Goal: Information Seeking & Learning: Learn about a topic

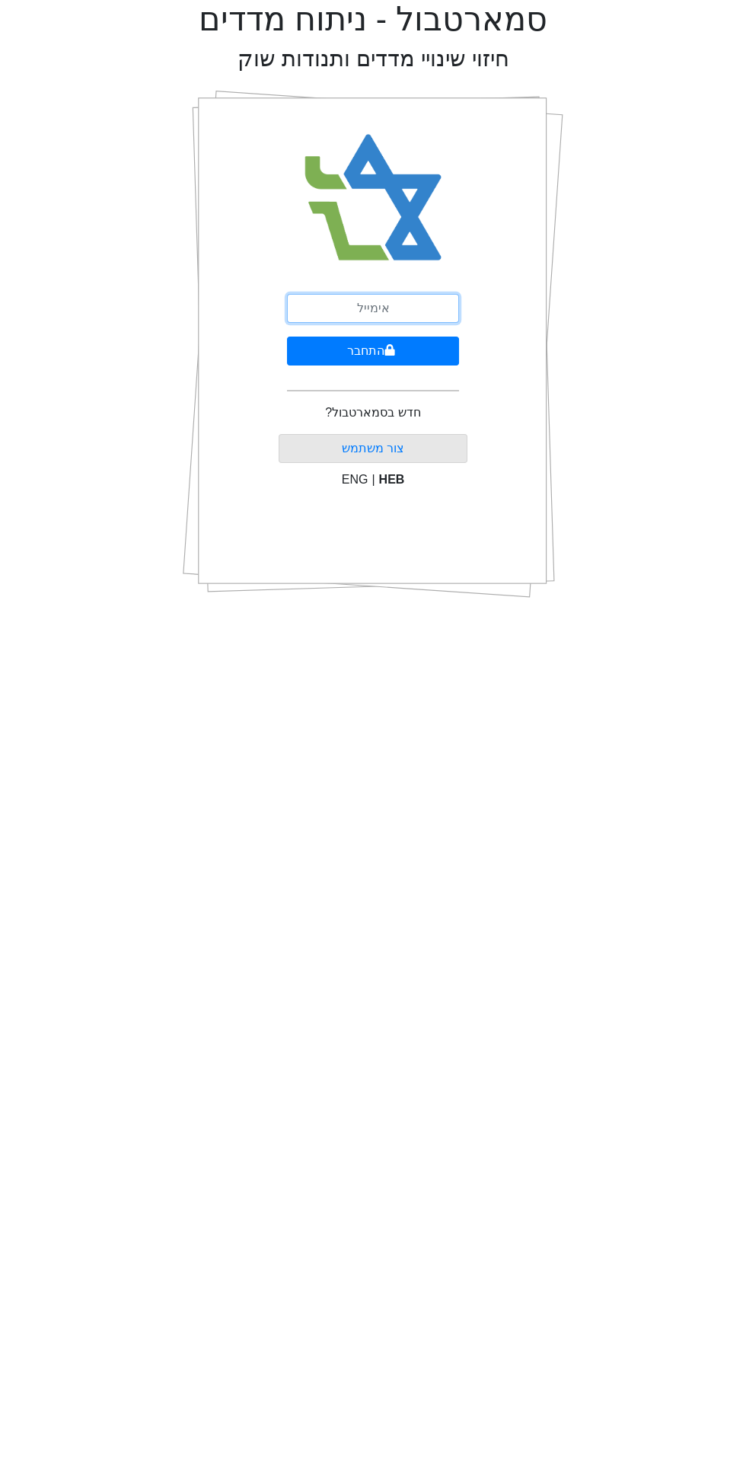
click at [360, 308] on input "email" at bounding box center [373, 308] width 172 height 29
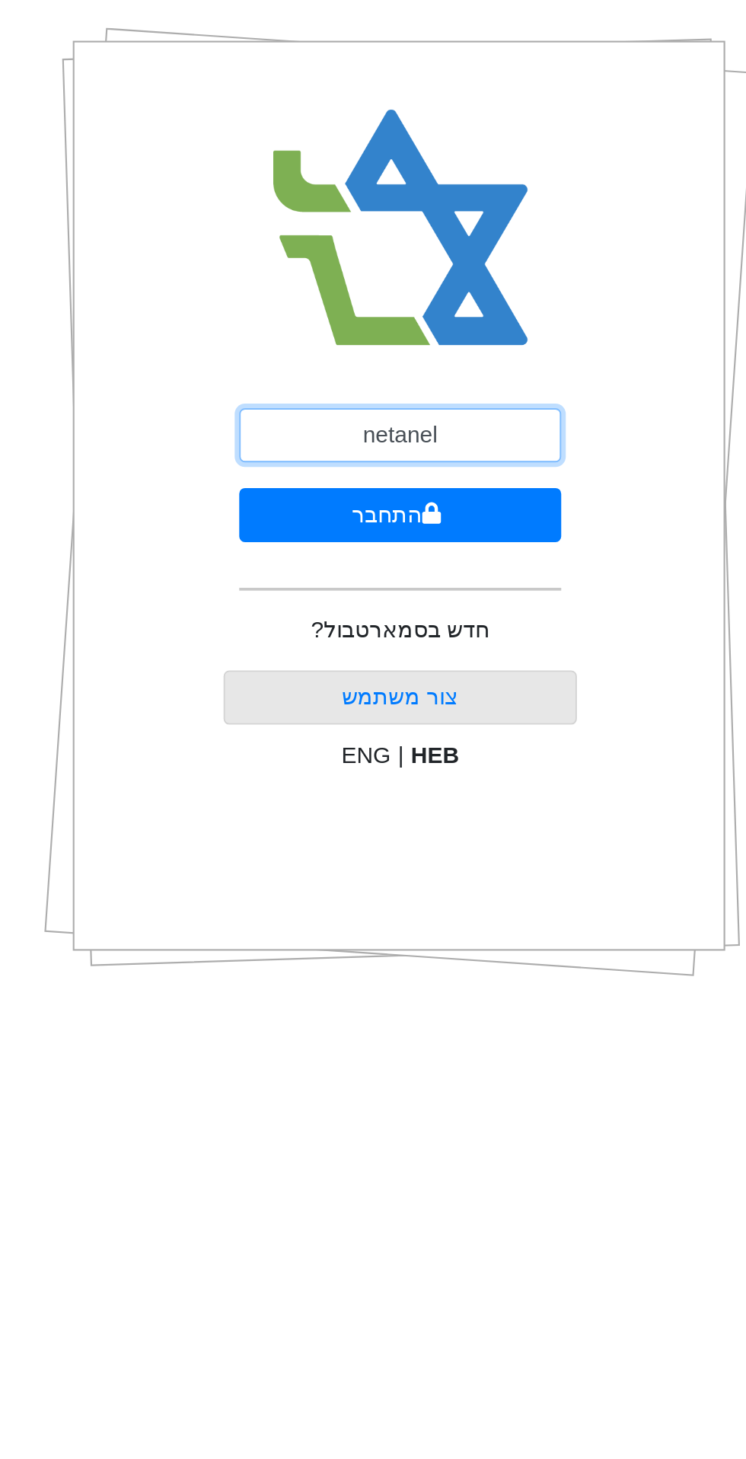
type input "[EMAIL_ADDRESS][DOMAIN_NAME]"
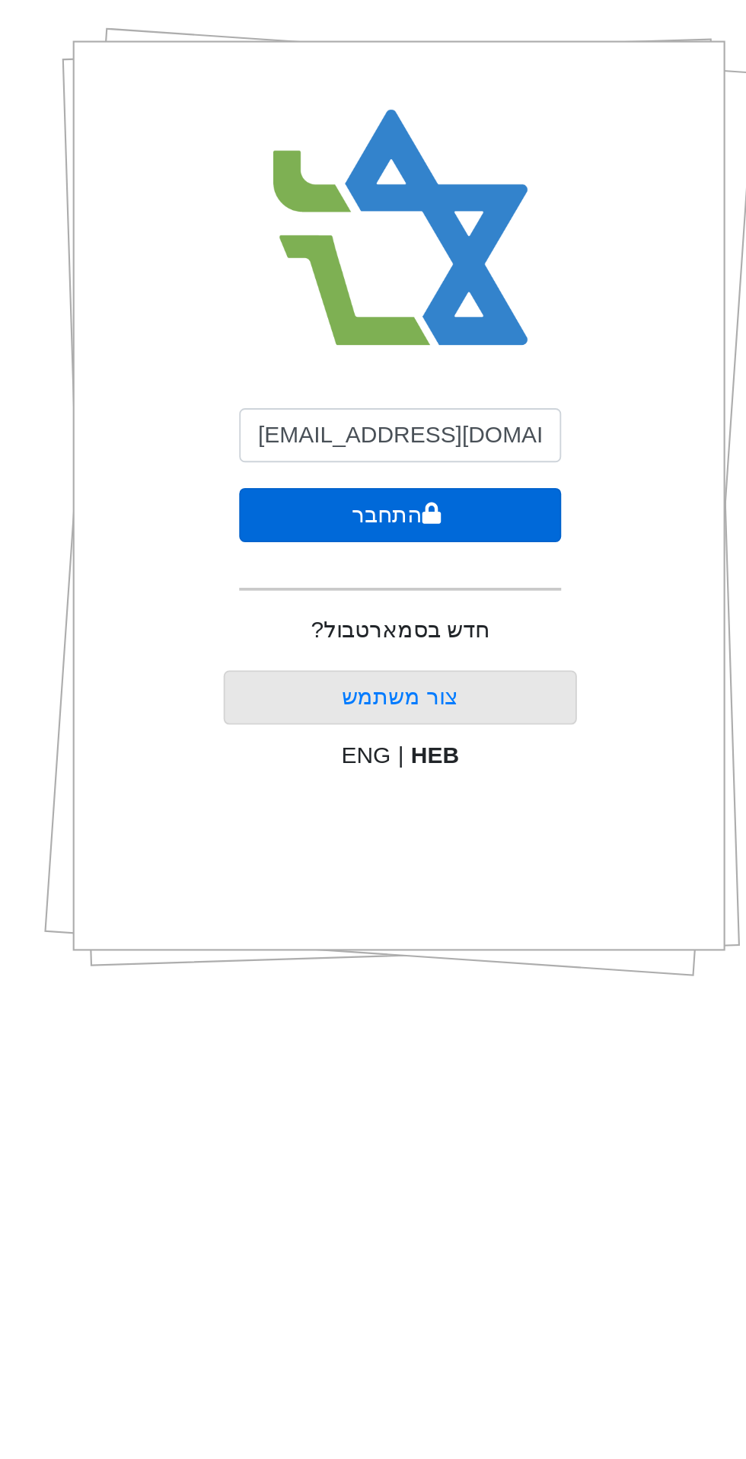
click at [319, 354] on button "התחבר" at bounding box center [373, 351] width 172 height 29
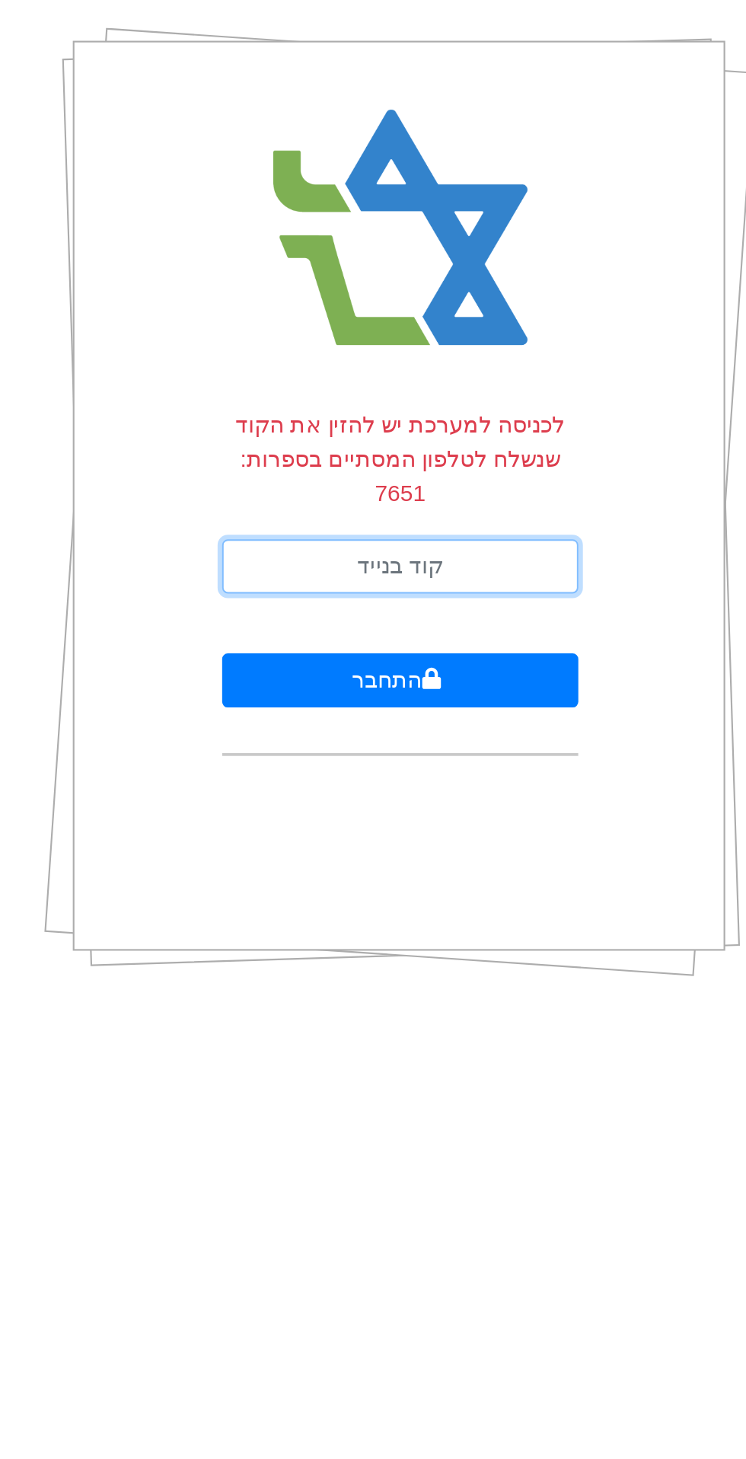
click at [331, 376] on input "text" at bounding box center [373, 378] width 190 height 29
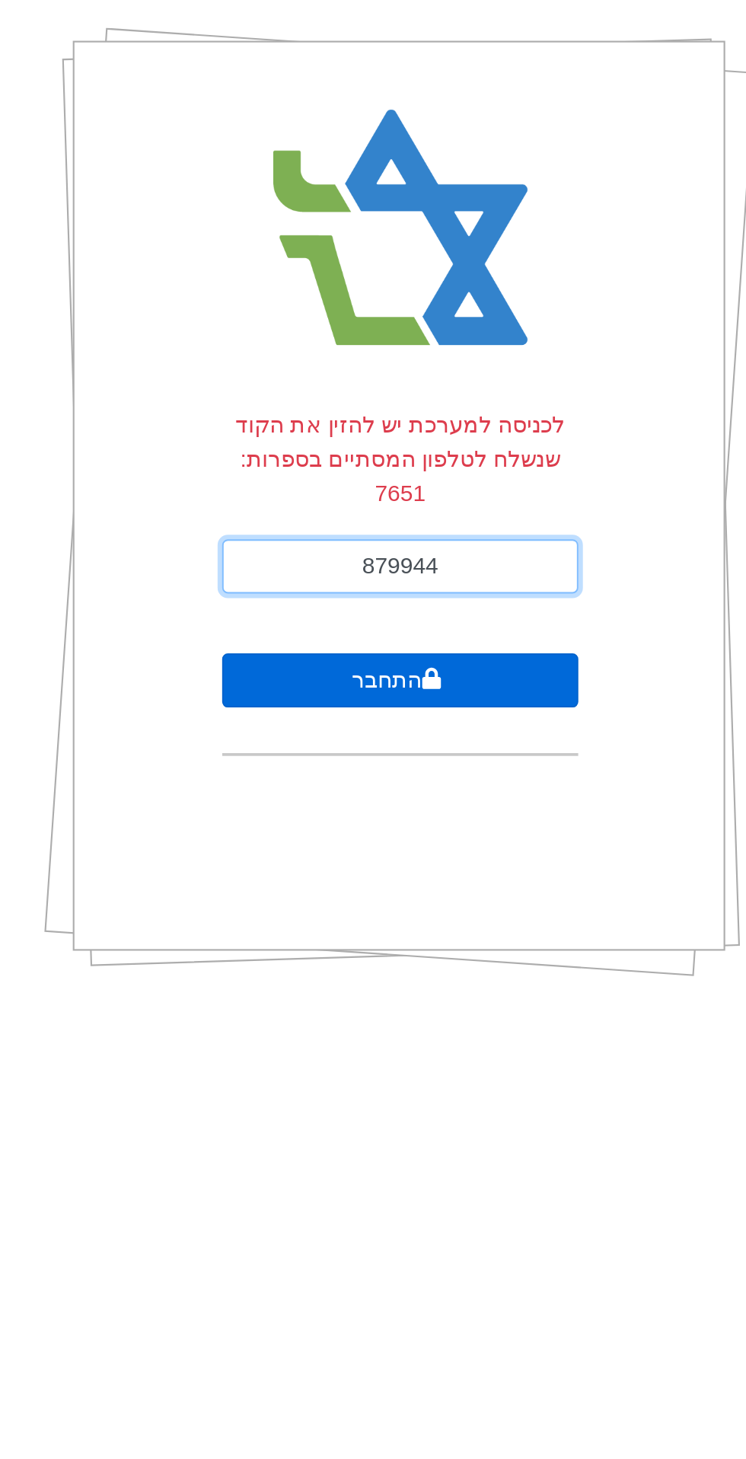
type input "879944"
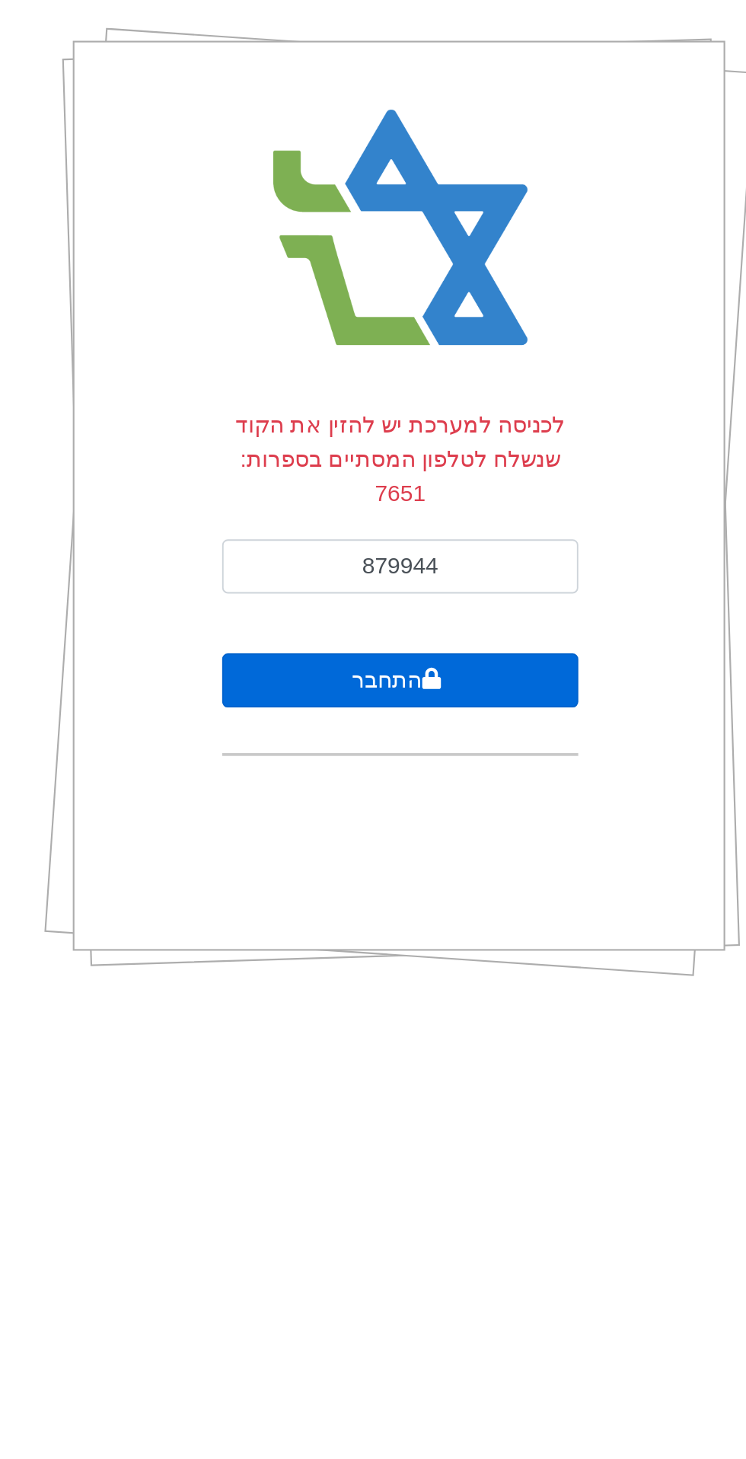
click at [344, 444] on button "התחבר" at bounding box center [373, 439] width 190 height 29
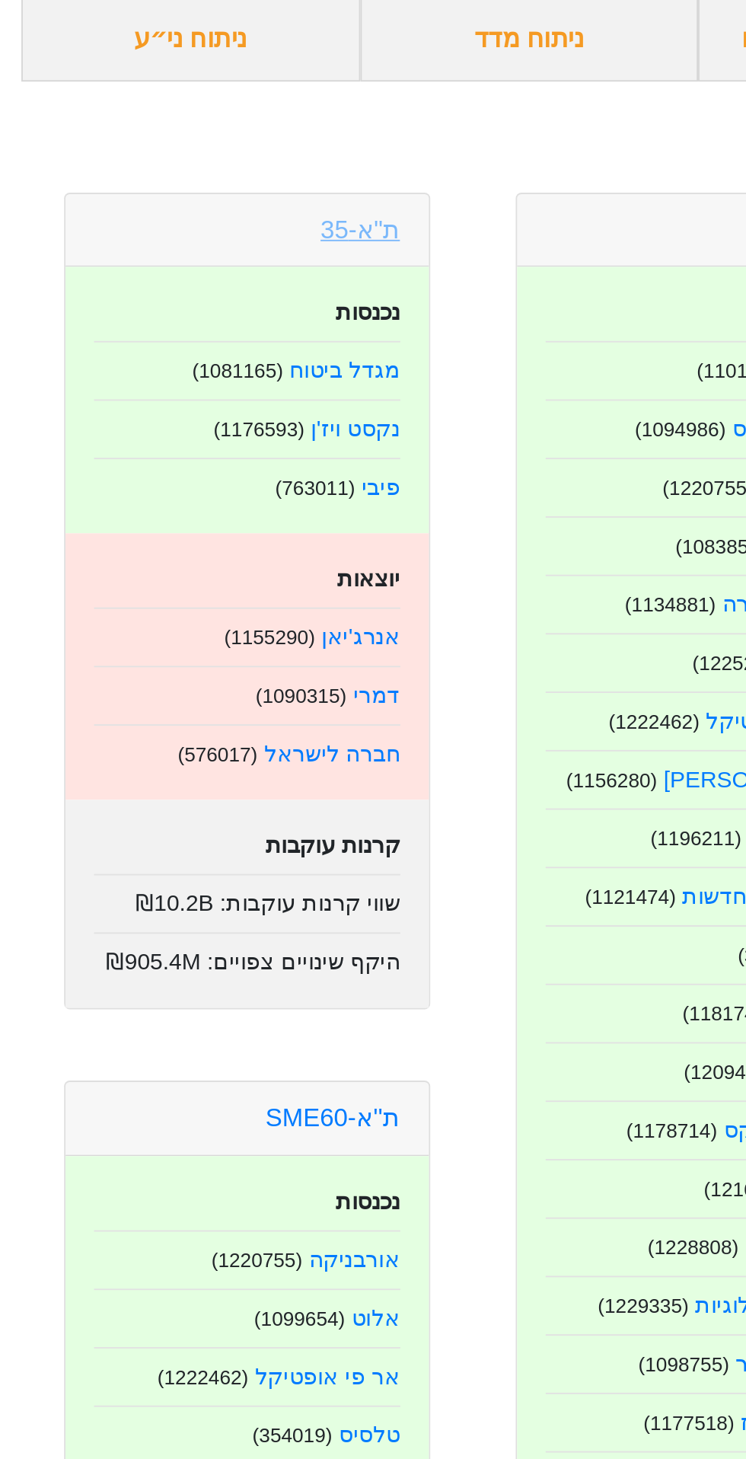
click at [181, 252] on link "ת"א-35" at bounding box center [192, 244] width 43 height 15
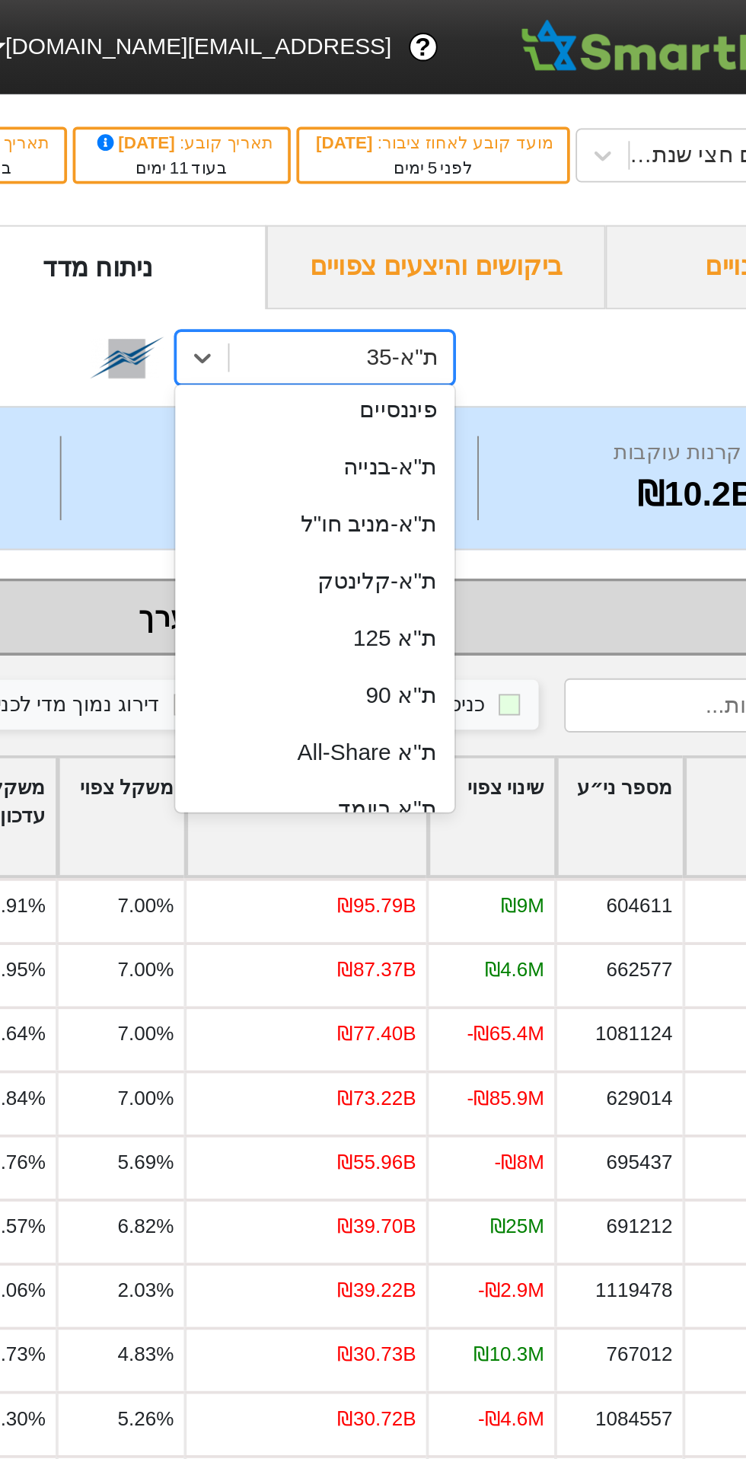
scroll to position [133, 0]
click at [400, 356] on div "ת''א 125" at bounding box center [398, 340] width 149 height 30
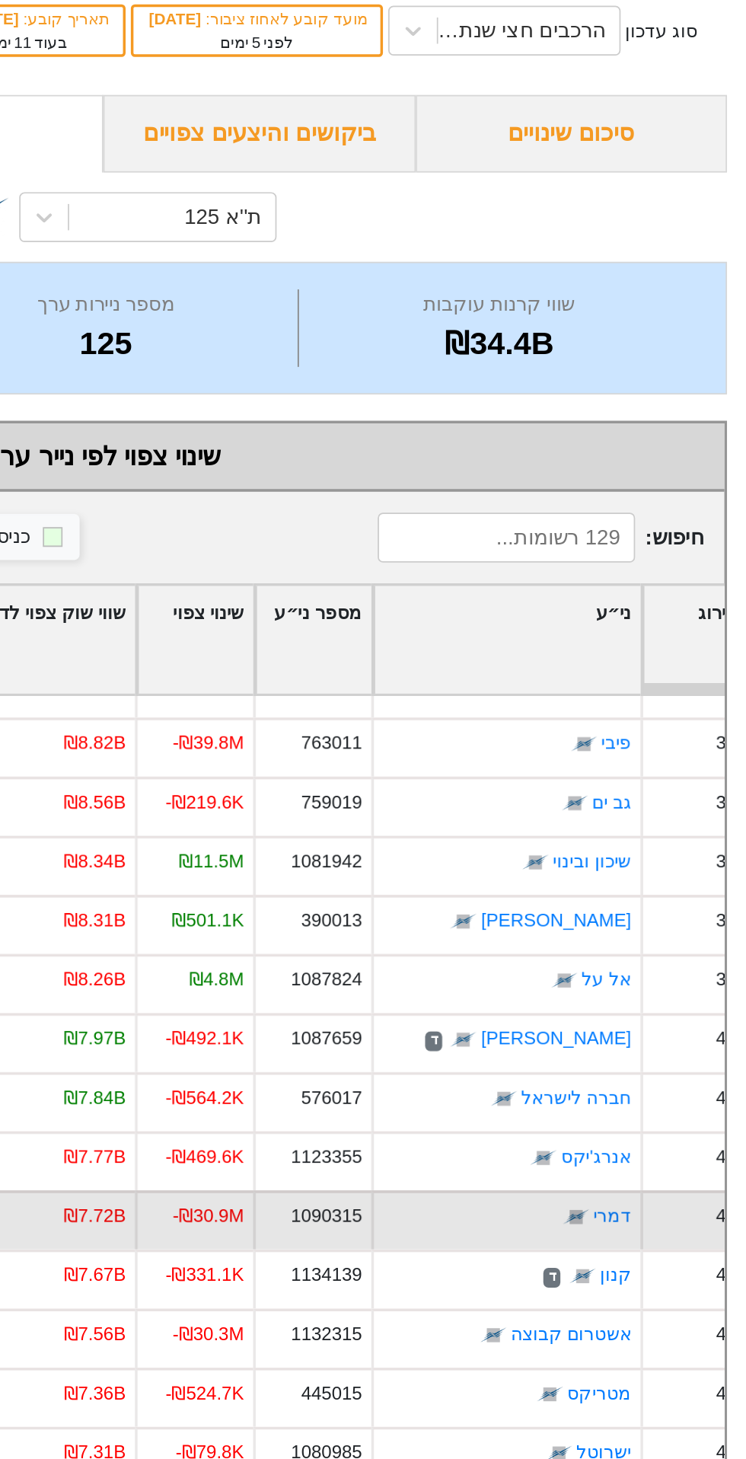
click at [548, 790] on div "דמרי" at bounding box center [607, 773] width 156 height 34
